Goal: Information Seeking & Learning: Learn about a topic

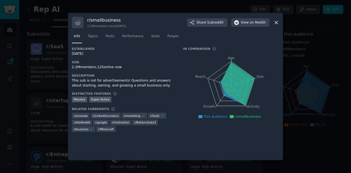
click at [275, 20] on icon at bounding box center [276, 23] width 6 height 6
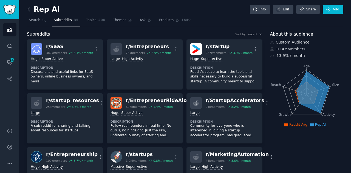
click at [31, 8] on icon at bounding box center [29, 10] width 6 height 6
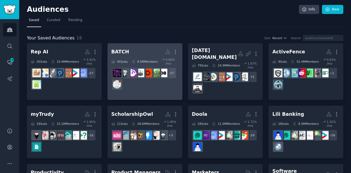
click at [146, 79] on div "+ 37" at bounding box center [144, 78] width 67 height 23
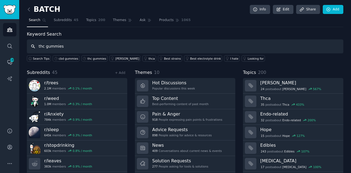
type input "thc gummies"
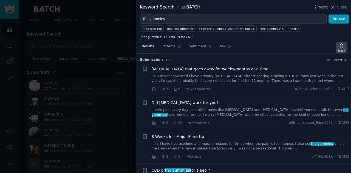
click at [342, 44] on icon "button" at bounding box center [341, 46] width 4 height 4
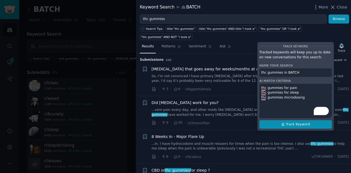
type textarea "thc gummies for pain thc gummies for sleep thc gummies microdosing"
click at [301, 122] on span "Track Keyword" at bounding box center [298, 124] width 24 height 5
type input "thc gummies in BATCH"
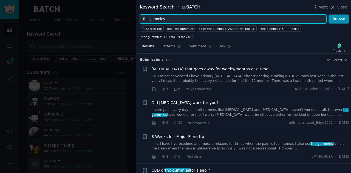
click at [171, 18] on input "thc gummies" at bounding box center [233, 19] width 187 height 9
type input "t"
type input "hemp gummies"
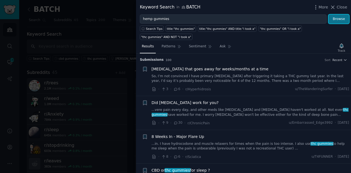
click at [336, 18] on button "Browse" at bounding box center [338, 19] width 21 height 9
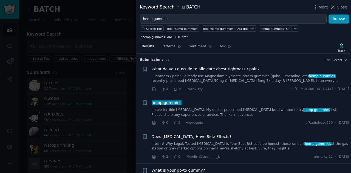
click at [244, 74] on link "...ightness / pain? I already use Magnesium glycinate, stress gummies (gaba, L …" at bounding box center [251, 79] width 198 height 10
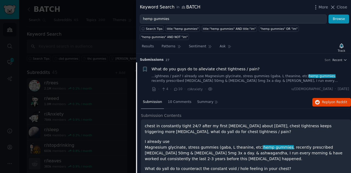
scroll to position [8, 0]
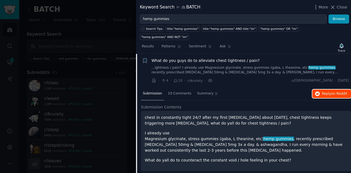
click at [330, 90] on button "Reply on Reddit" at bounding box center [331, 94] width 39 height 9
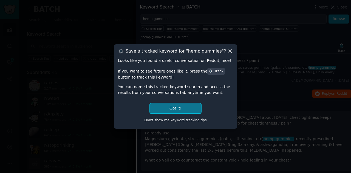
click at [169, 106] on button "Got it!" at bounding box center [175, 108] width 51 height 10
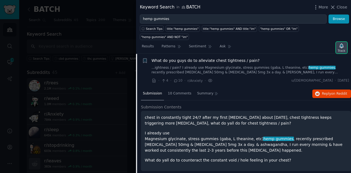
click at [345, 49] on div "Track" at bounding box center [341, 51] width 7 height 4
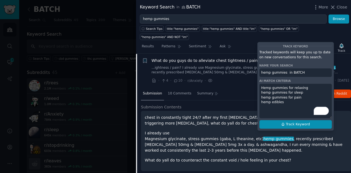
type textarea "Hemp gummies for relaxing hemp gummies for sleep hemp gummies for pain hemp edi…"
click at [289, 122] on span "Track Keyword" at bounding box center [298, 124] width 24 height 5
type input "hemp gummies in BATCH"
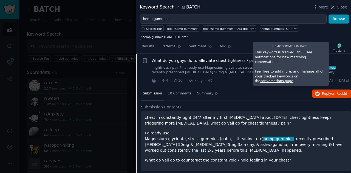
click at [228, 68] on div "What do you guys do to alleviate chest tightness / pain? ...ightness / pain? I …" at bounding box center [251, 71] width 198 height 26
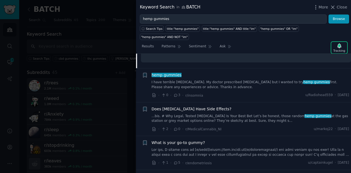
scroll to position [124, 0]
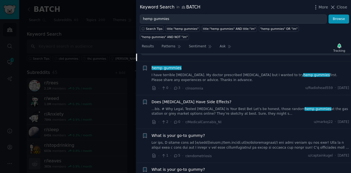
click at [258, 73] on link "I have terrible [MEDICAL_DATA]. My doctor prescribed [MEDICAL_DATA] but I wante…" at bounding box center [251, 78] width 198 height 10
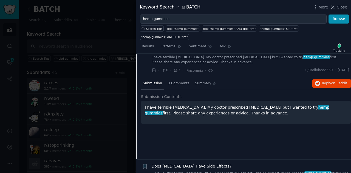
scroll to position [42, 0]
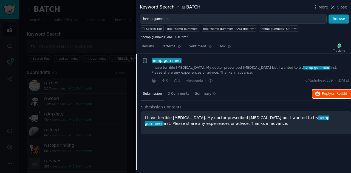
click at [331, 92] on span "on Reddit" at bounding box center [339, 94] width 16 height 4
click at [334, 10] on icon at bounding box center [333, 7] width 6 height 6
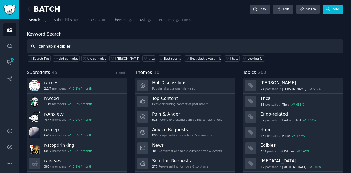
type input "cannabis edibles"
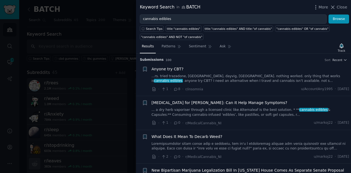
click at [194, 74] on link "...rs. tried trazadone, [GEOGRAPHIC_DATA], dayvig, [GEOGRAPHIC_DATA]. nothing w…" at bounding box center [251, 79] width 198 height 10
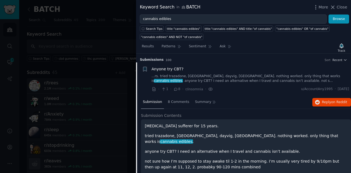
scroll to position [8, 0]
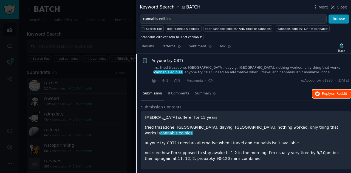
click at [323, 95] on span "Reply on Reddit" at bounding box center [334, 94] width 25 height 5
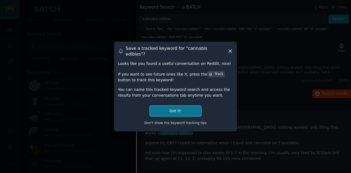
click at [167, 106] on button "Got it!" at bounding box center [175, 111] width 51 height 10
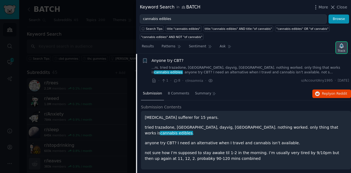
click at [339, 49] on div "Track" at bounding box center [341, 51] width 7 height 4
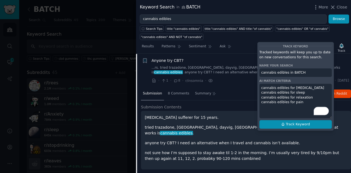
type textarea "cannabis edibles for [MEDICAL_DATA] cannabis edibles for sleep cannabis edibles…"
click at [302, 124] on span "Track Keyword" at bounding box center [298, 124] width 24 height 5
type input "cannabis edibles in BATCH"
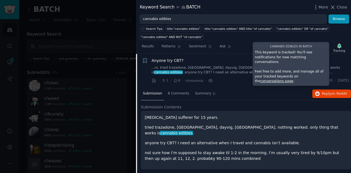
click at [242, 40] on div "Results Patterns Sentiment Ask Tracking cannabis edibles in BATCH This keyword …" at bounding box center [243, 106] width 215 height 133
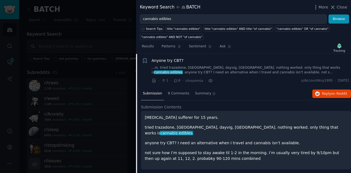
click at [226, 5] on div "Keyword Search in BATCH More Close" at bounding box center [243, 7] width 207 height 7
click at [348, 110] on div "Submission Contents [MEDICAL_DATA] sufferer for 15 years. tried trazadone, [GEO…" at bounding box center [246, 137] width 210 height 66
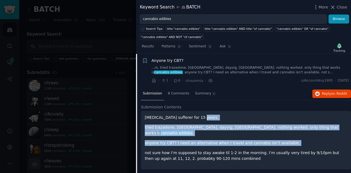
drag, startPoint x: 348, startPoint y: 110, endPoint x: 351, endPoint y: 136, distance: 26.1
click at [351, 136] on div "Submission s 100 Sort Recent + Anyone try CBT? ...rs. tried trazadone, [GEOGRAP…" at bounding box center [243, 114] width 215 height 120
click at [339, 140] on p "anyone try CBT? I need an alternative when I travel and cannabis isn’t availabl…" at bounding box center [246, 143] width 202 height 6
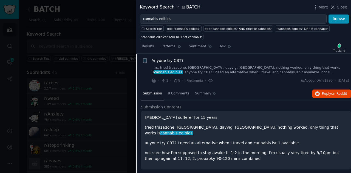
click at [328, 156] on div "[MEDICAL_DATA] sufferer for 15 years. tried trazadone, [GEOGRAPHIC_DATA], dayvi…" at bounding box center [246, 140] width 210 height 59
click at [319, 167] on div "Submission Contents [MEDICAL_DATA] sufferer for 15 years. tried trazadone, [GEO…" at bounding box center [246, 139] width 210 height 71
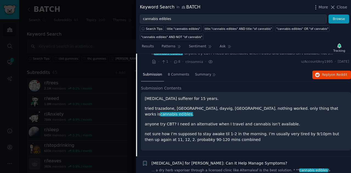
scroll to position [0, 0]
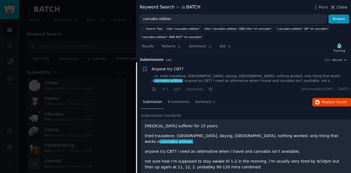
click at [333, 6] on icon at bounding box center [332, 7] width 3 height 3
